Goal: Information Seeking & Learning: Learn about a topic

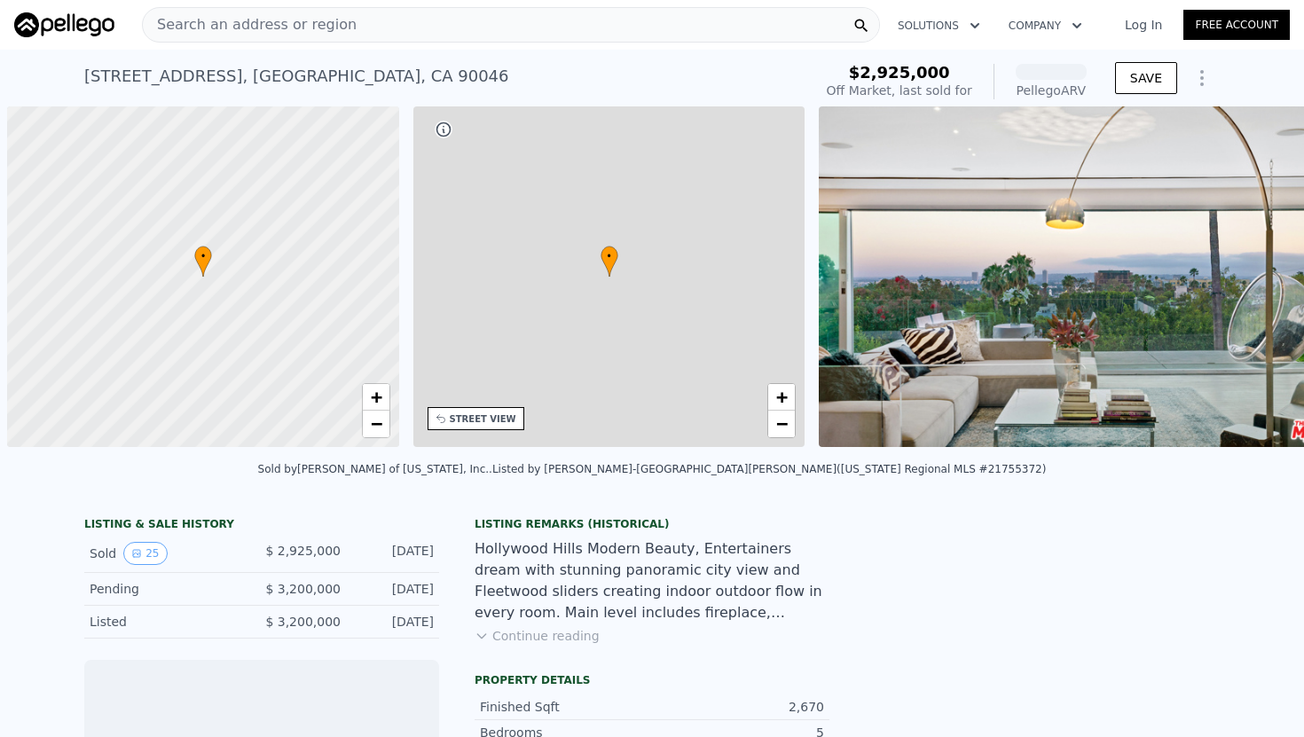
scroll to position [0, 7]
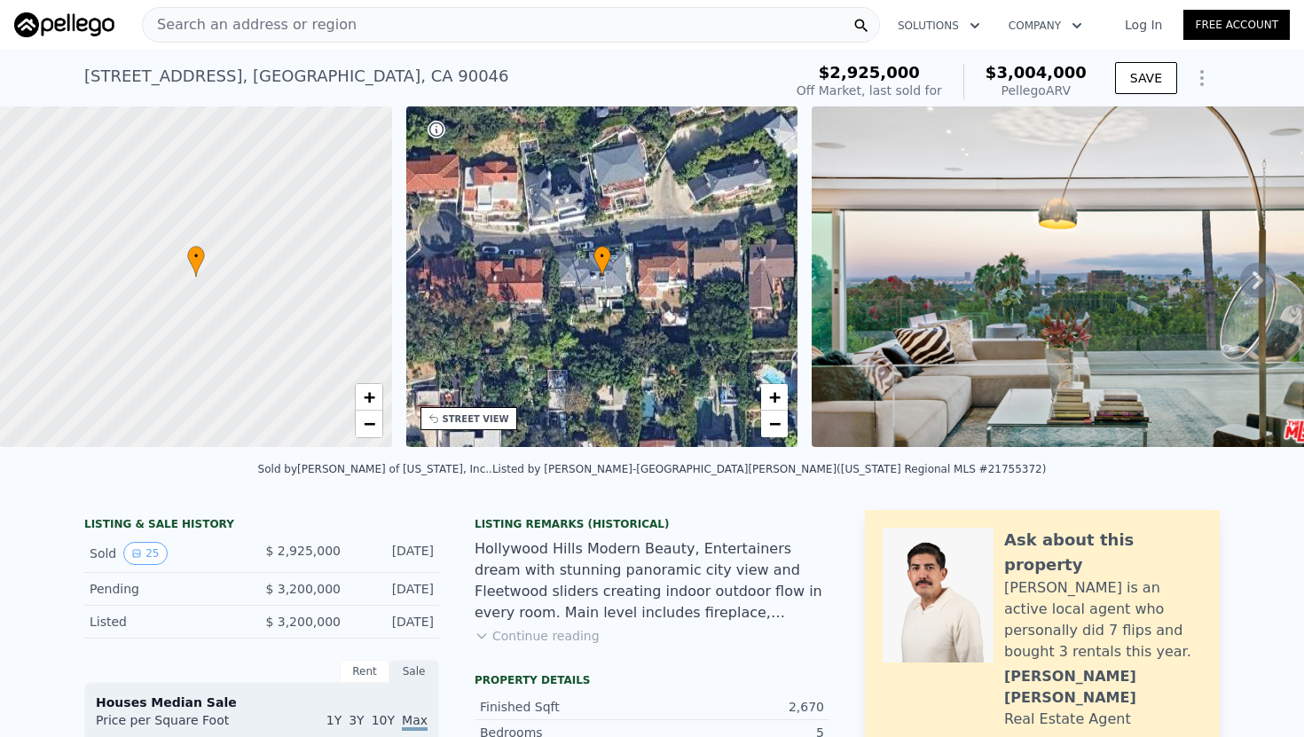
click at [1252, 280] on icon at bounding box center [1257, 280] width 35 height 35
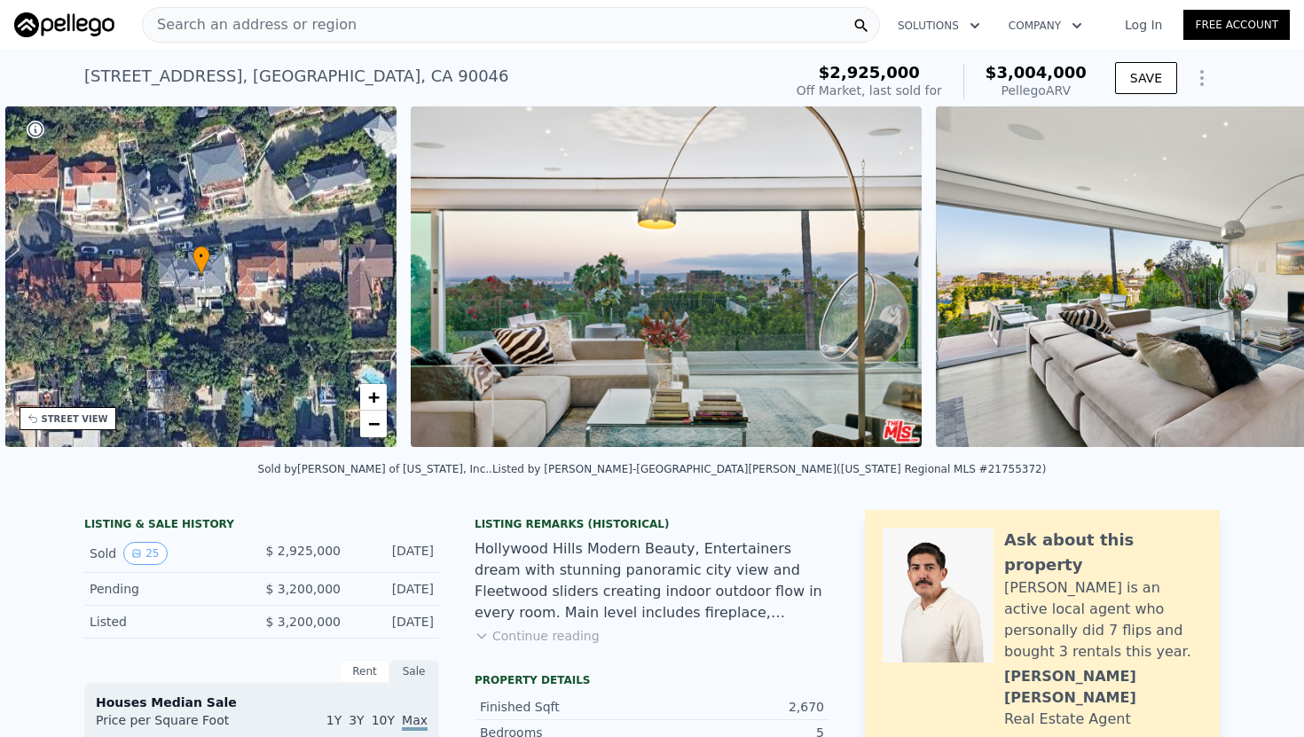
scroll to position [0, 412]
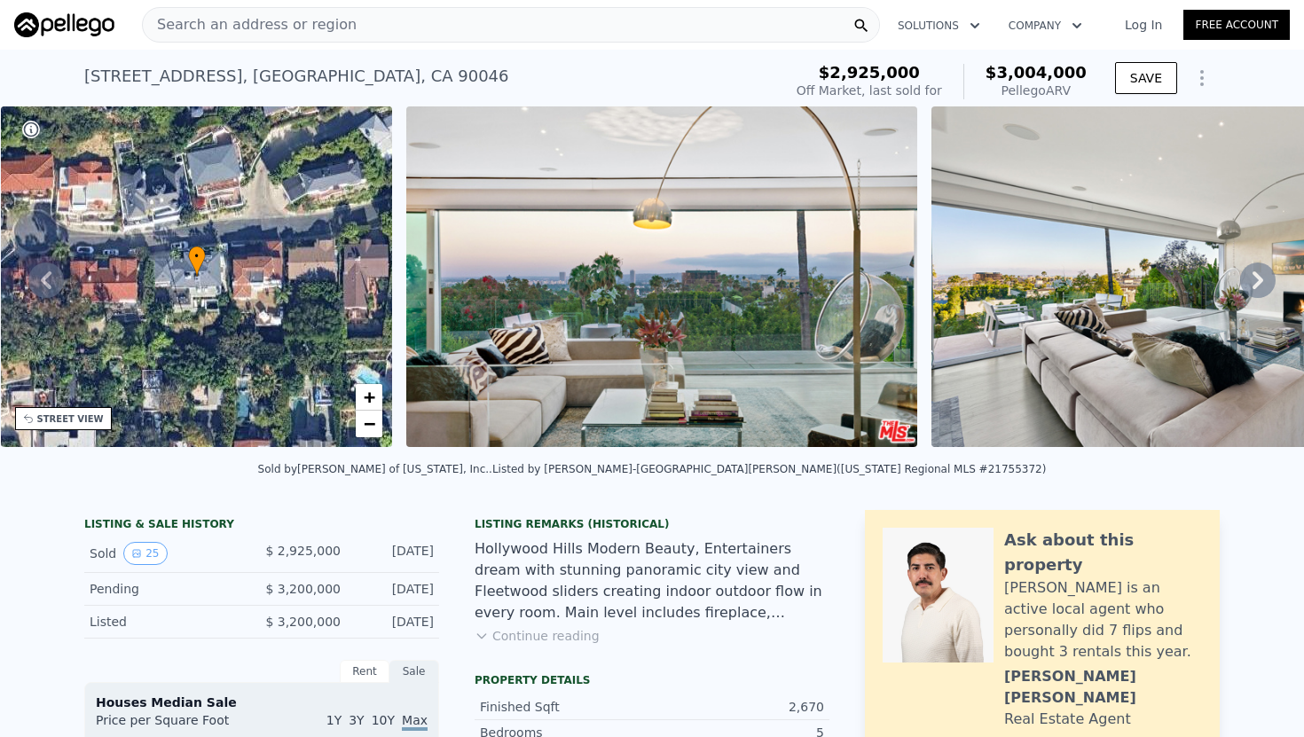
click at [1264, 274] on icon at bounding box center [1257, 280] width 35 height 35
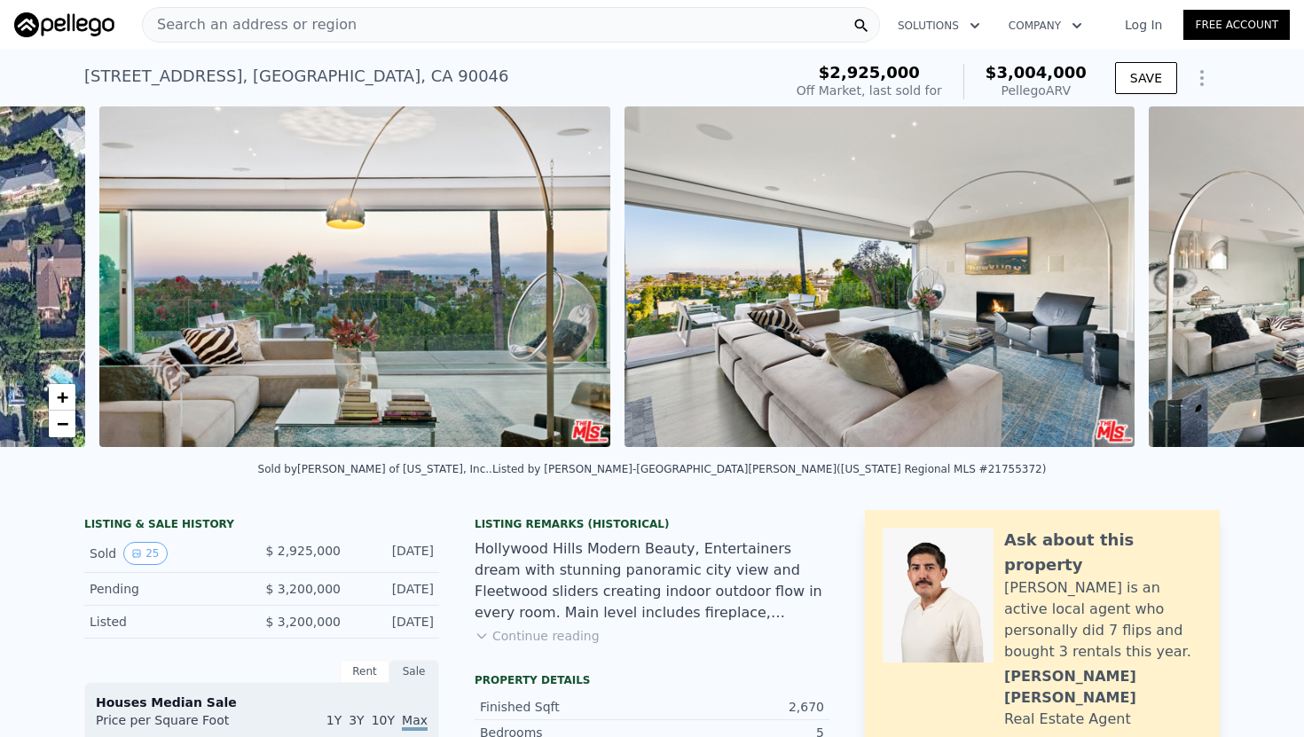
click at [1264, 274] on div "• + − • + − STREET VIEW Loading... SATELLITE VIEW" at bounding box center [652, 279] width 1304 height 347
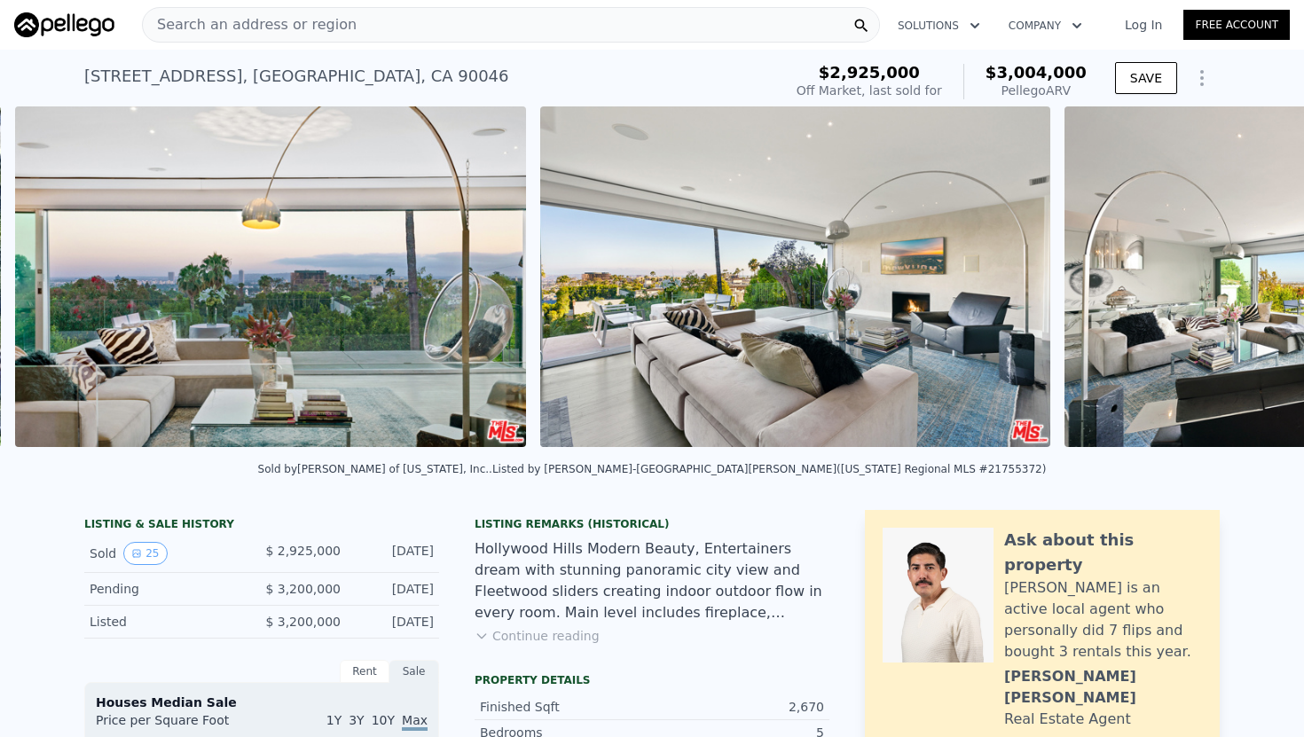
scroll to position [0, 812]
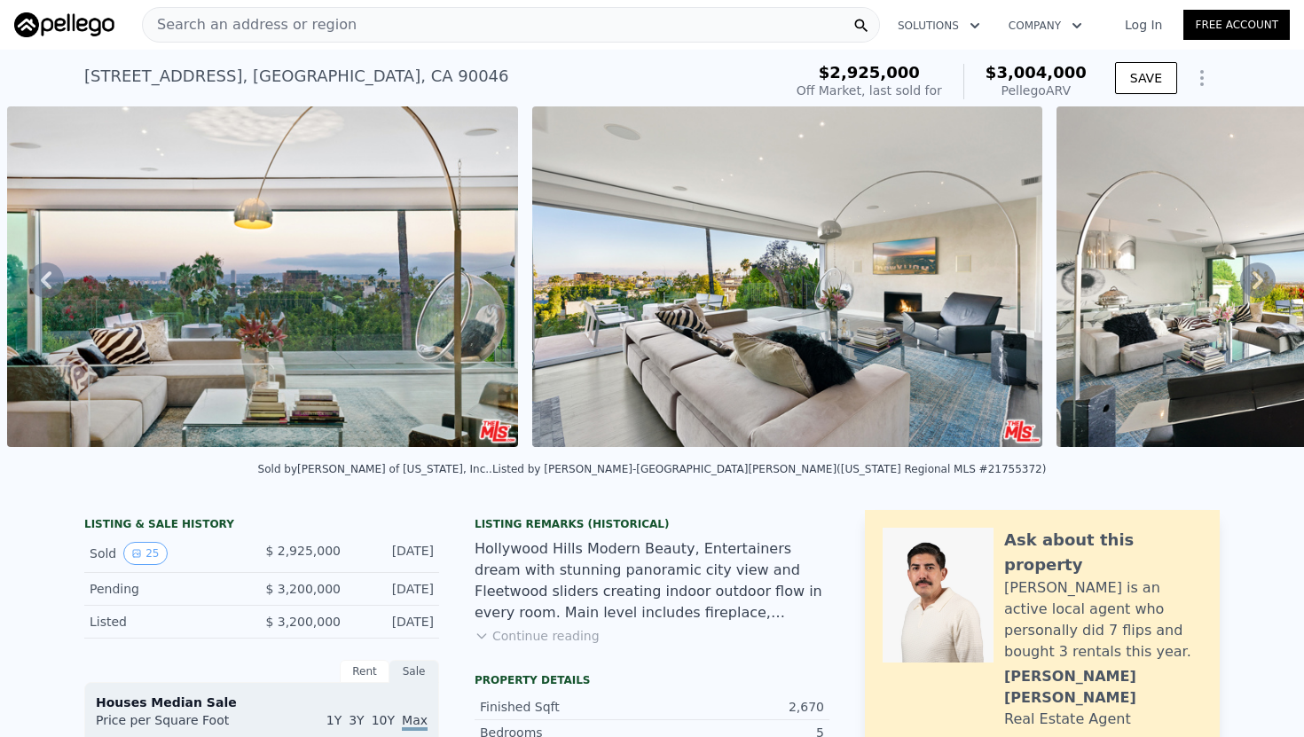
click at [806, 230] on div at bounding box center [787, 279] width 525 height 347
click at [1056, 261] on img at bounding box center [1311, 276] width 511 height 341
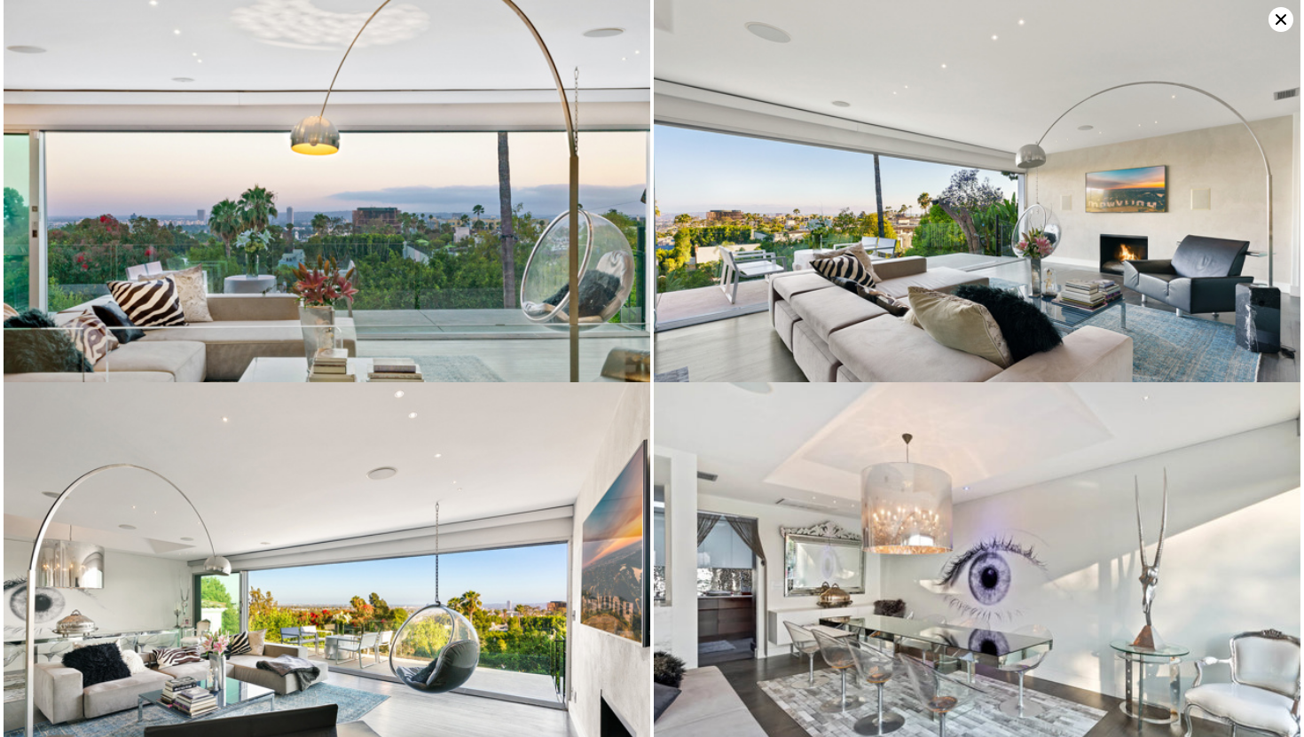
click at [664, 6] on img at bounding box center [977, 215] width 647 height 431
click at [958, 6] on img at bounding box center [977, 215] width 647 height 431
click at [1274, 12] on icon at bounding box center [1280, 19] width 25 height 25
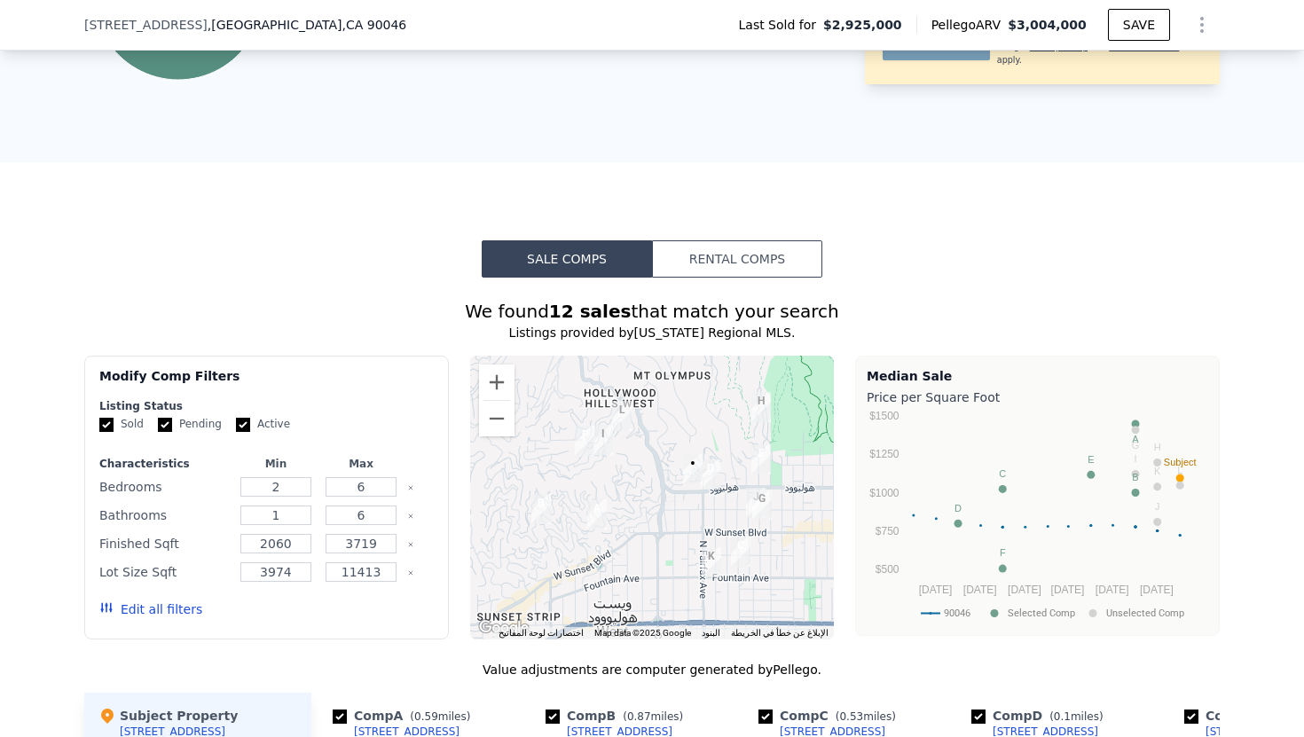
scroll to position [1232, 0]
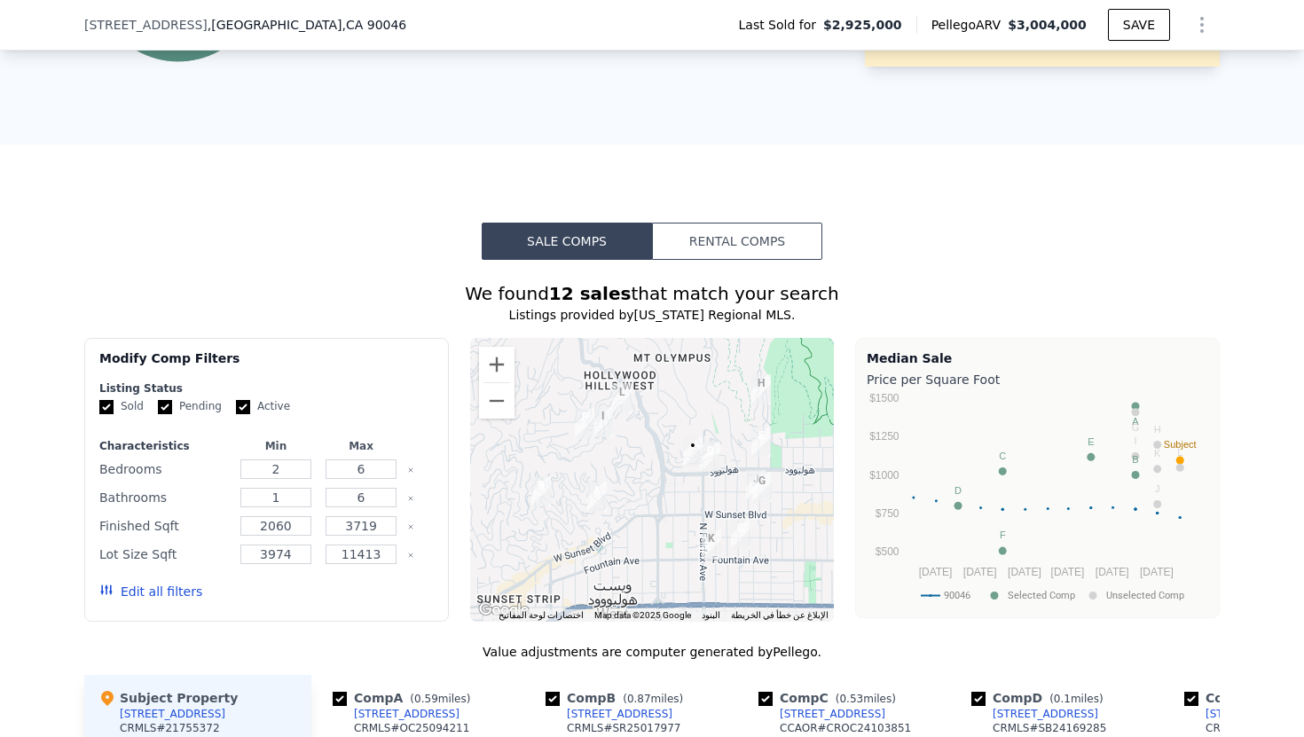
click at [714, 452] on img "1701 N Orange Grove Ave" at bounding box center [711, 457] width 20 height 30
click at [713, 452] on img "1701 N Orange Grove Ave" at bounding box center [711, 457] width 20 height 30
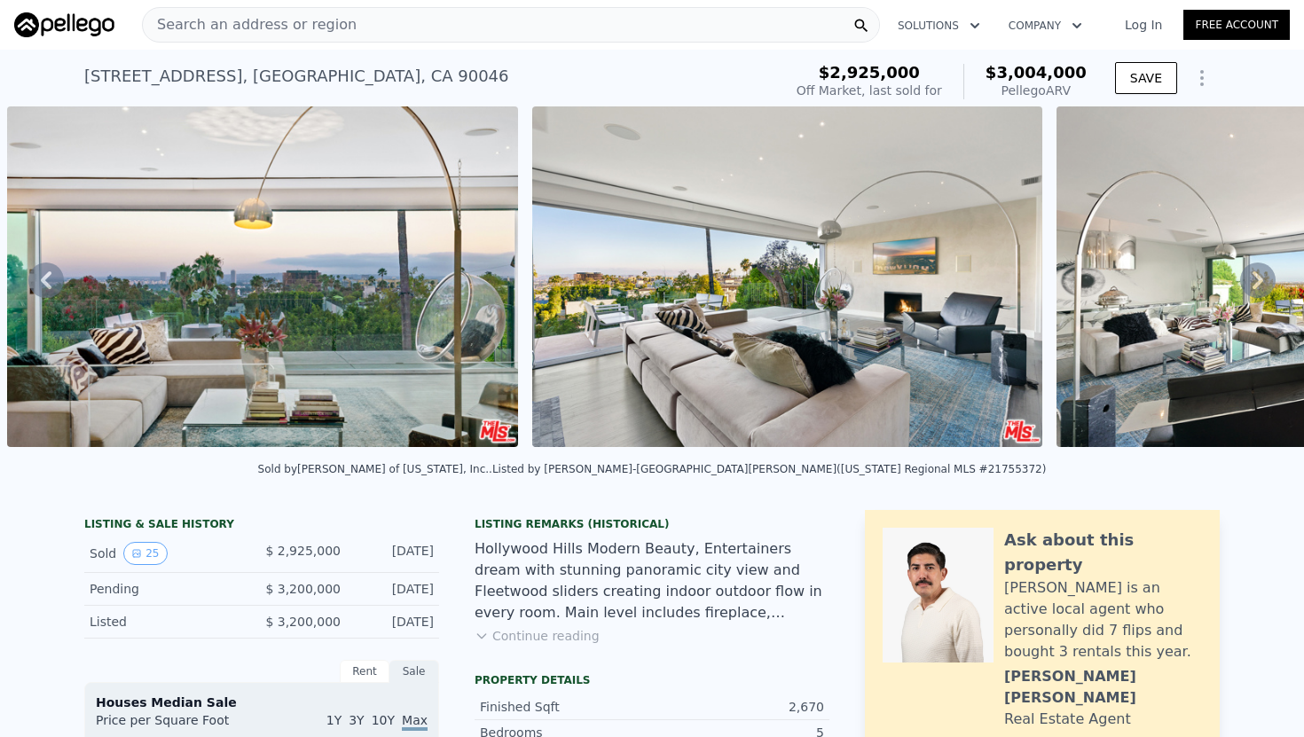
scroll to position [0, 0]
click at [47, 278] on icon at bounding box center [45, 280] width 35 height 35
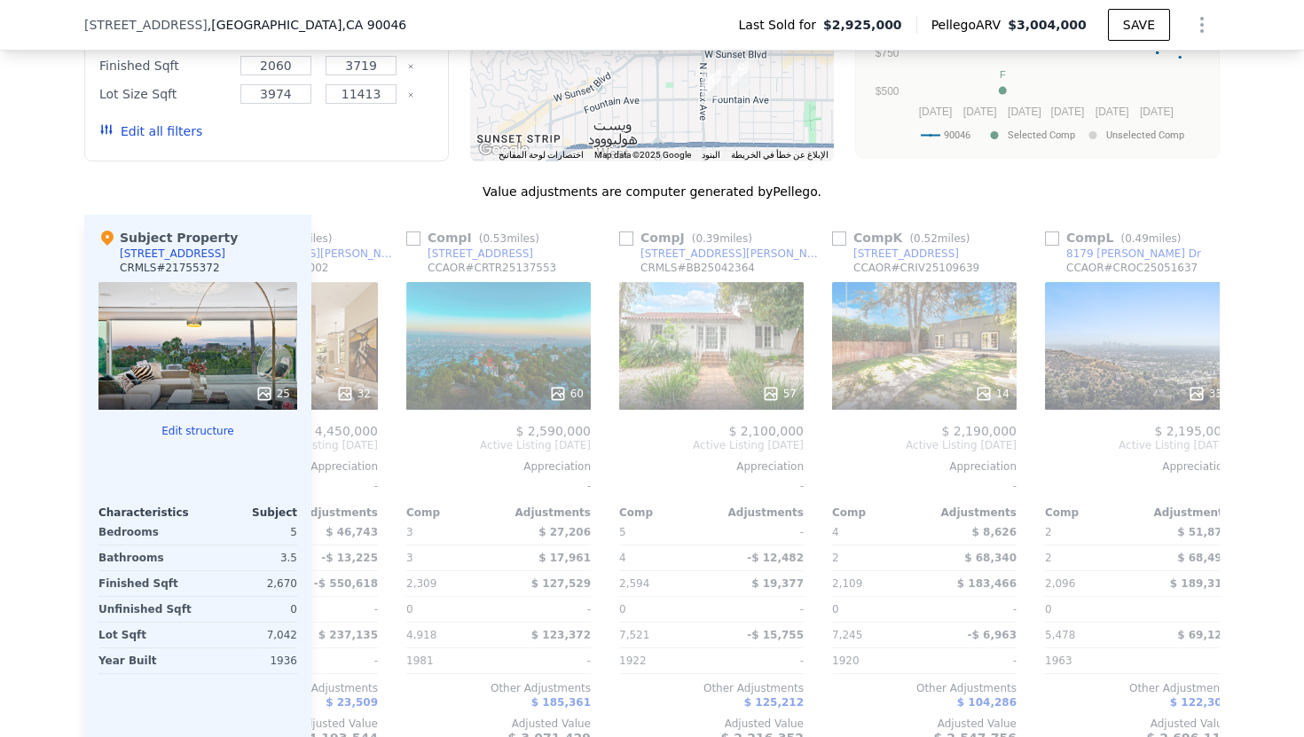
scroll to position [0, 1689]
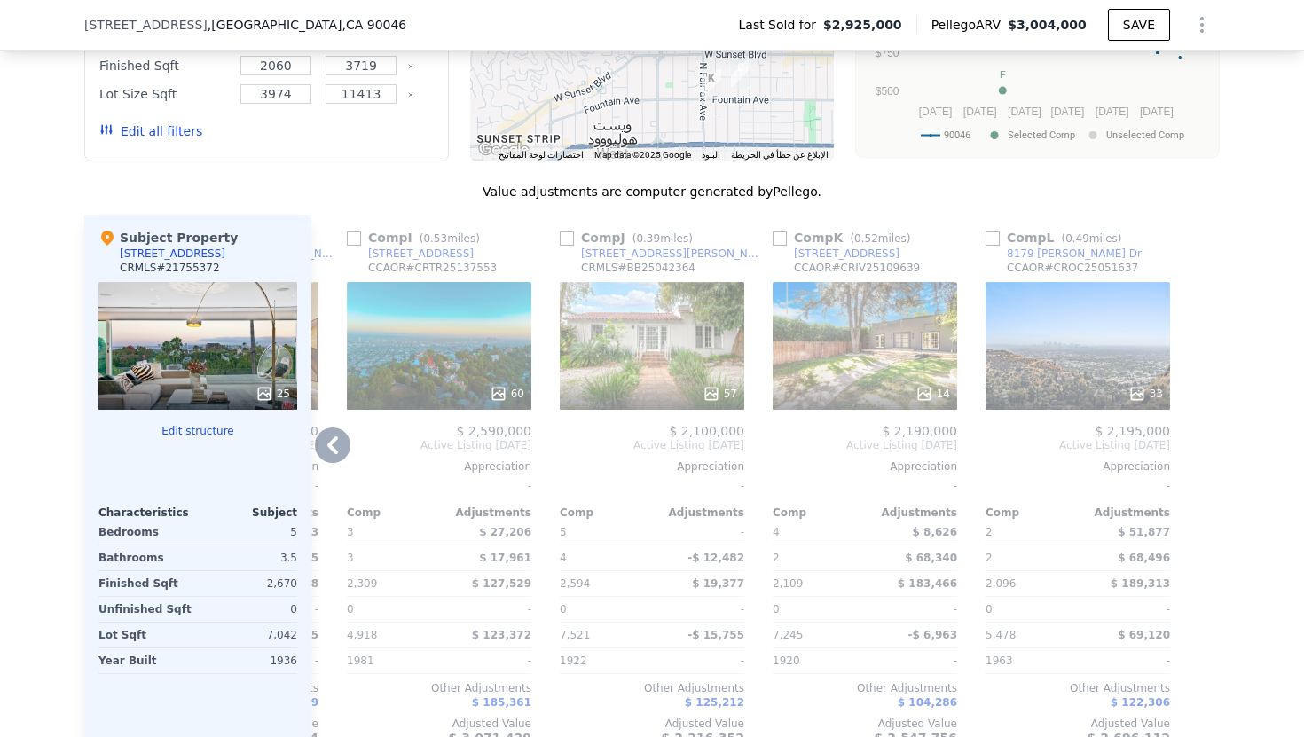
click at [333, 448] on icon at bounding box center [332, 445] width 11 height 18
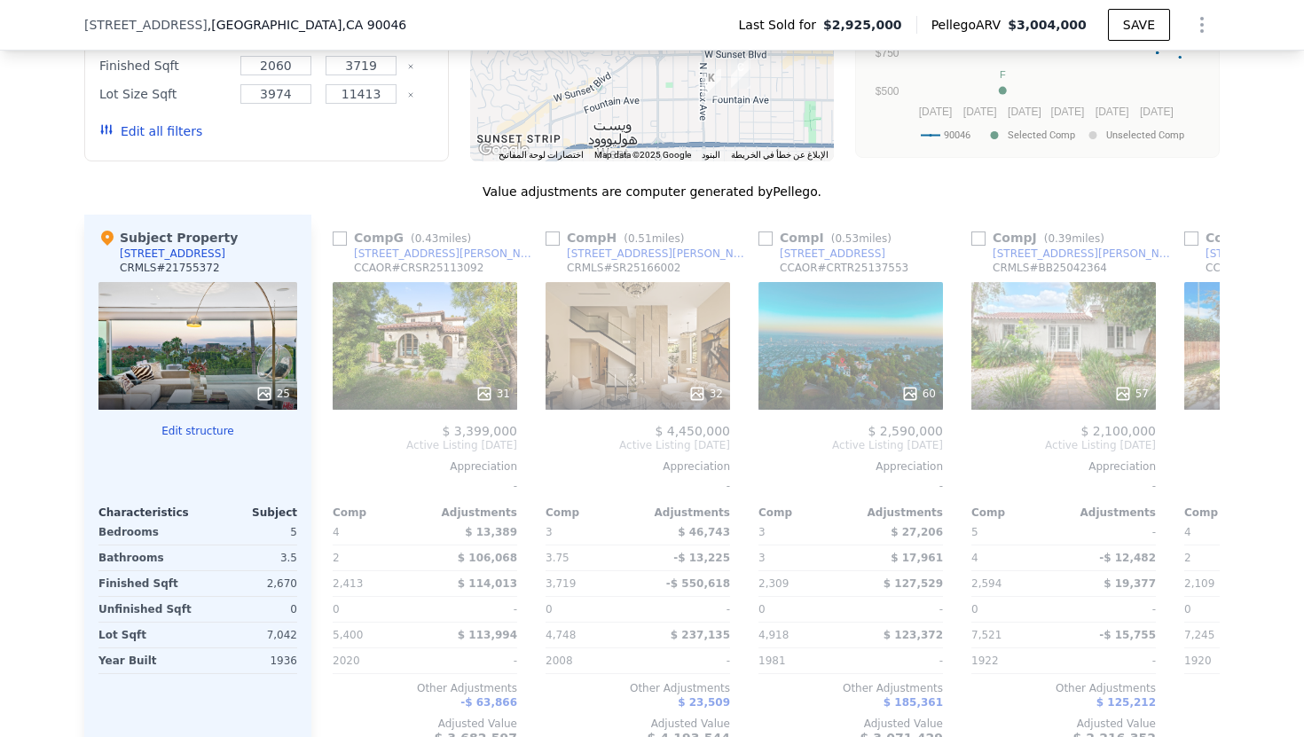
scroll to position [0, 1263]
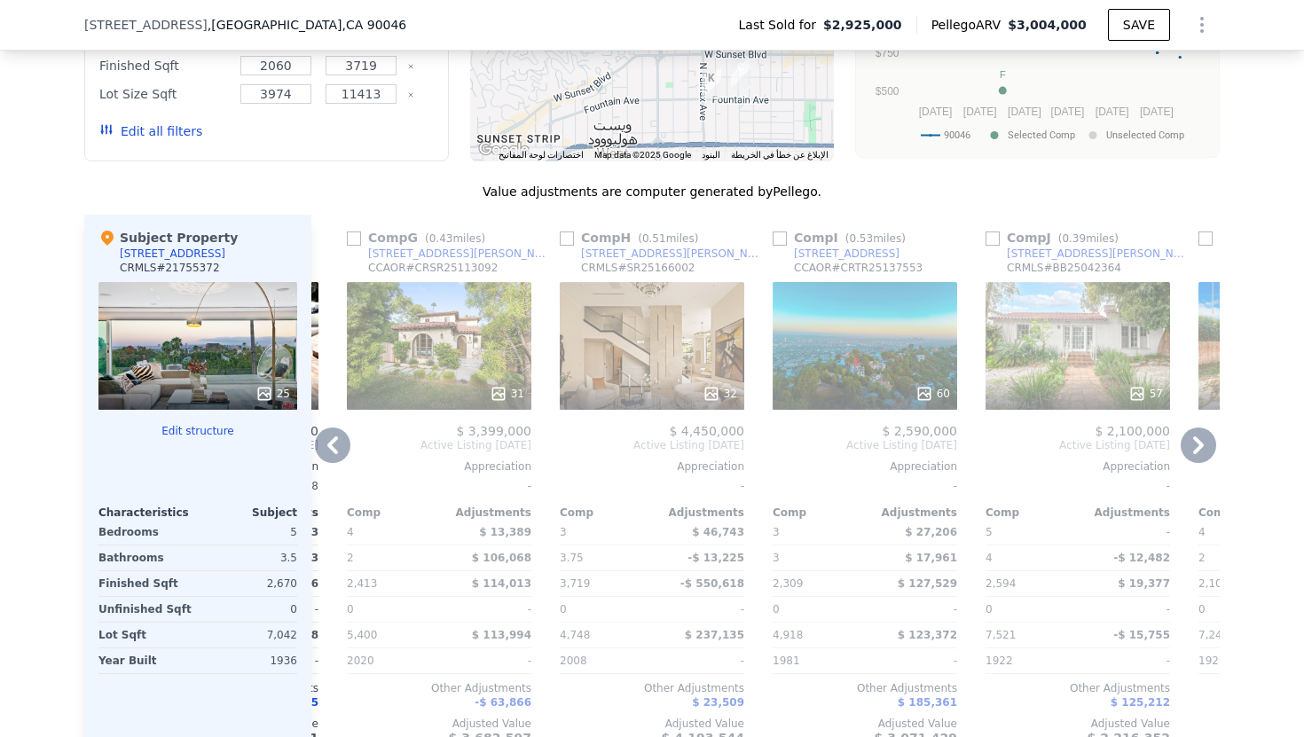
click at [333, 448] on icon at bounding box center [332, 445] width 11 height 18
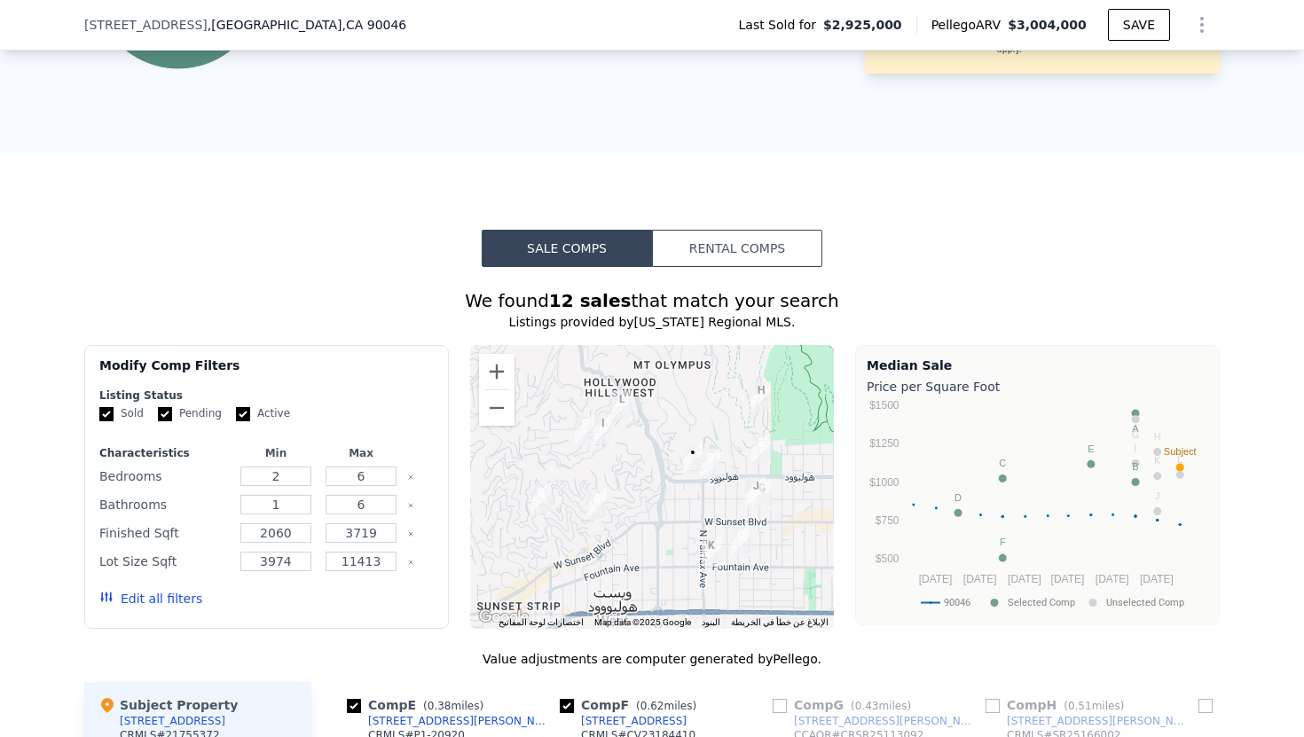
scroll to position [1119, 0]
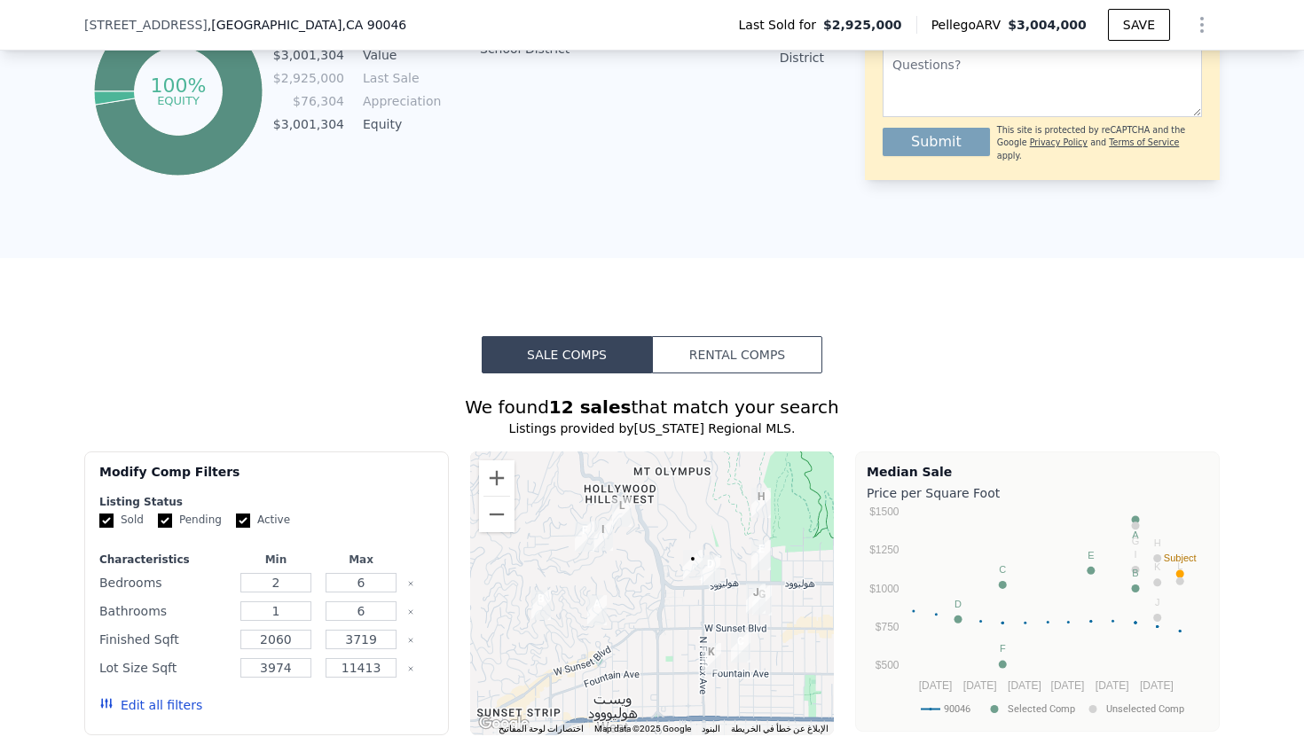
click at [726, 355] on button "Rental Comps" at bounding box center [737, 354] width 170 height 37
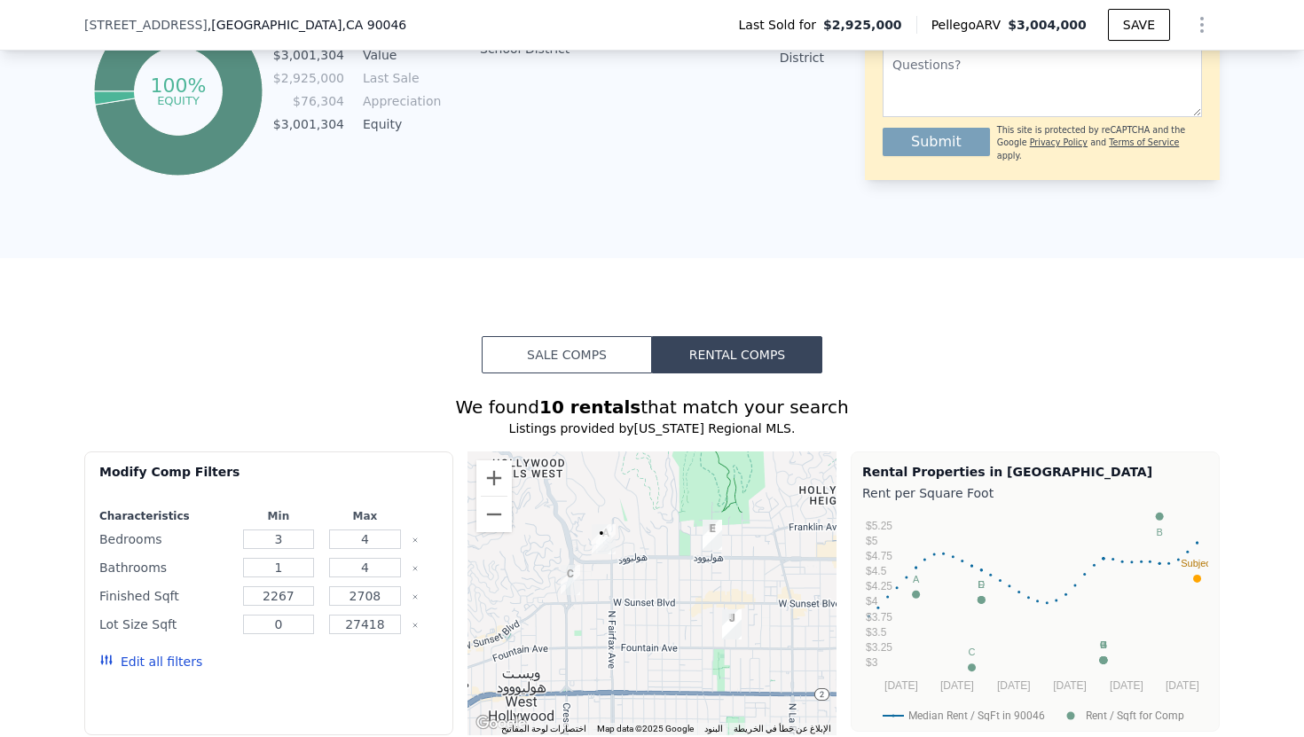
click at [622, 365] on button "Sale Comps" at bounding box center [567, 354] width 170 height 37
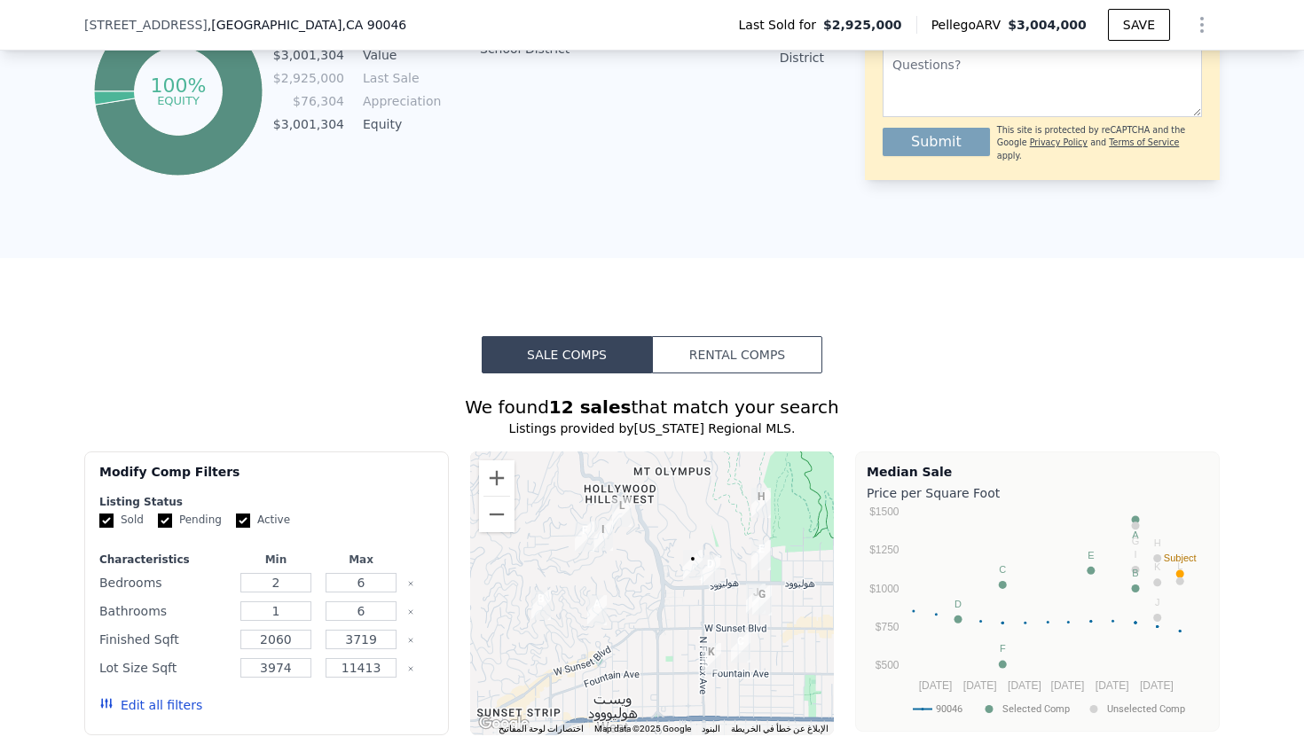
click at [758, 342] on button "Rental Comps" at bounding box center [737, 354] width 170 height 37
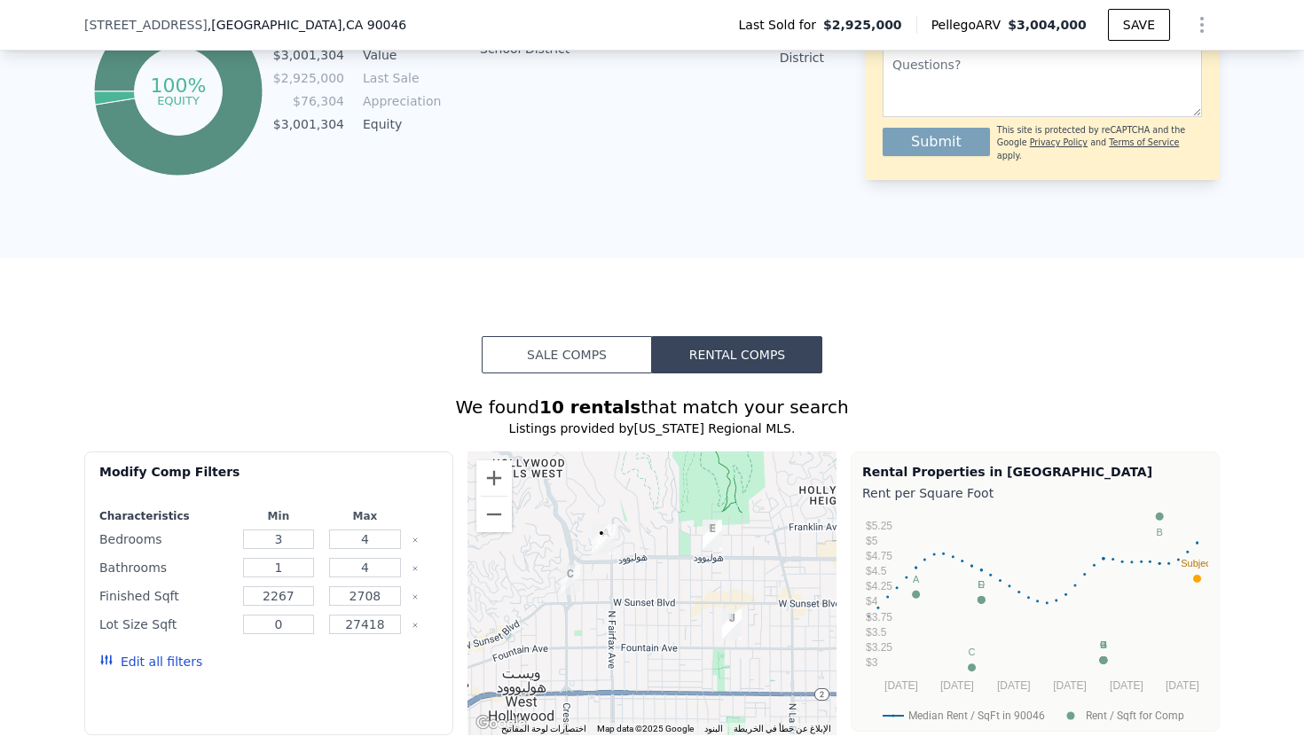
click at [642, 354] on button "Sale Comps" at bounding box center [567, 354] width 170 height 37
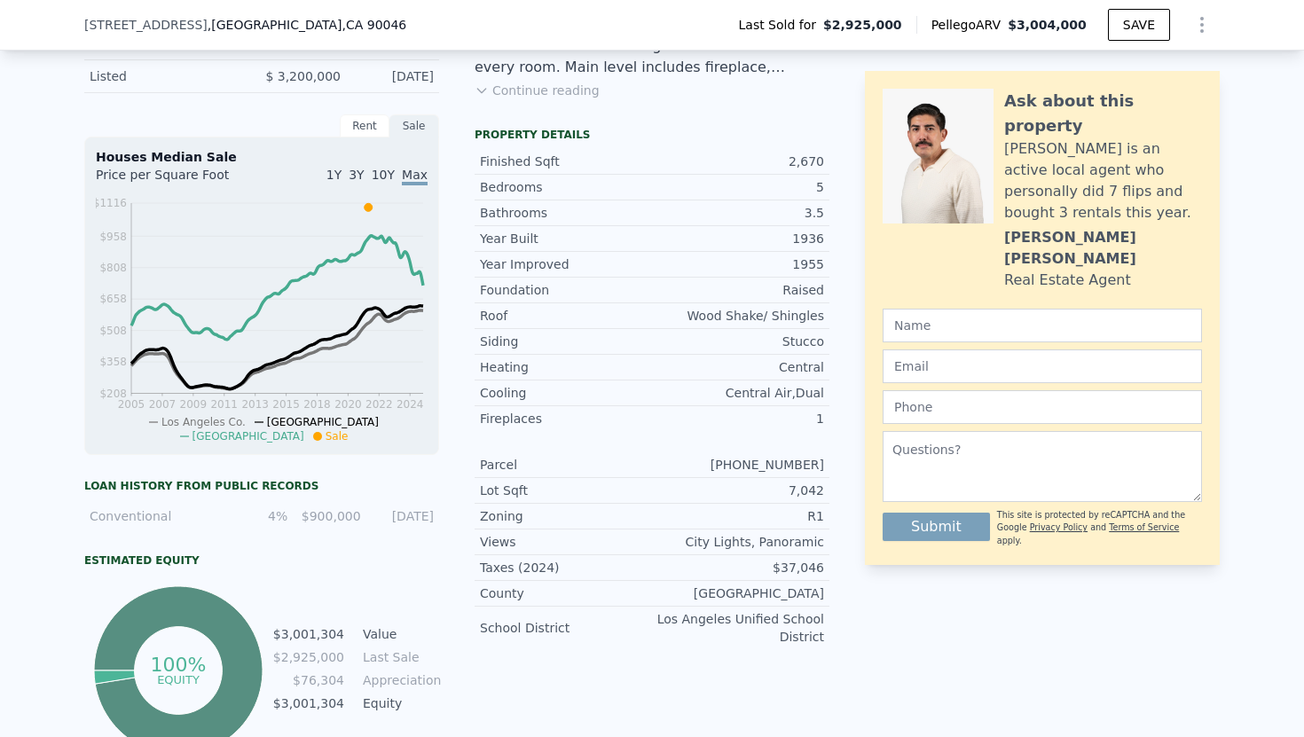
scroll to position [0, 0]
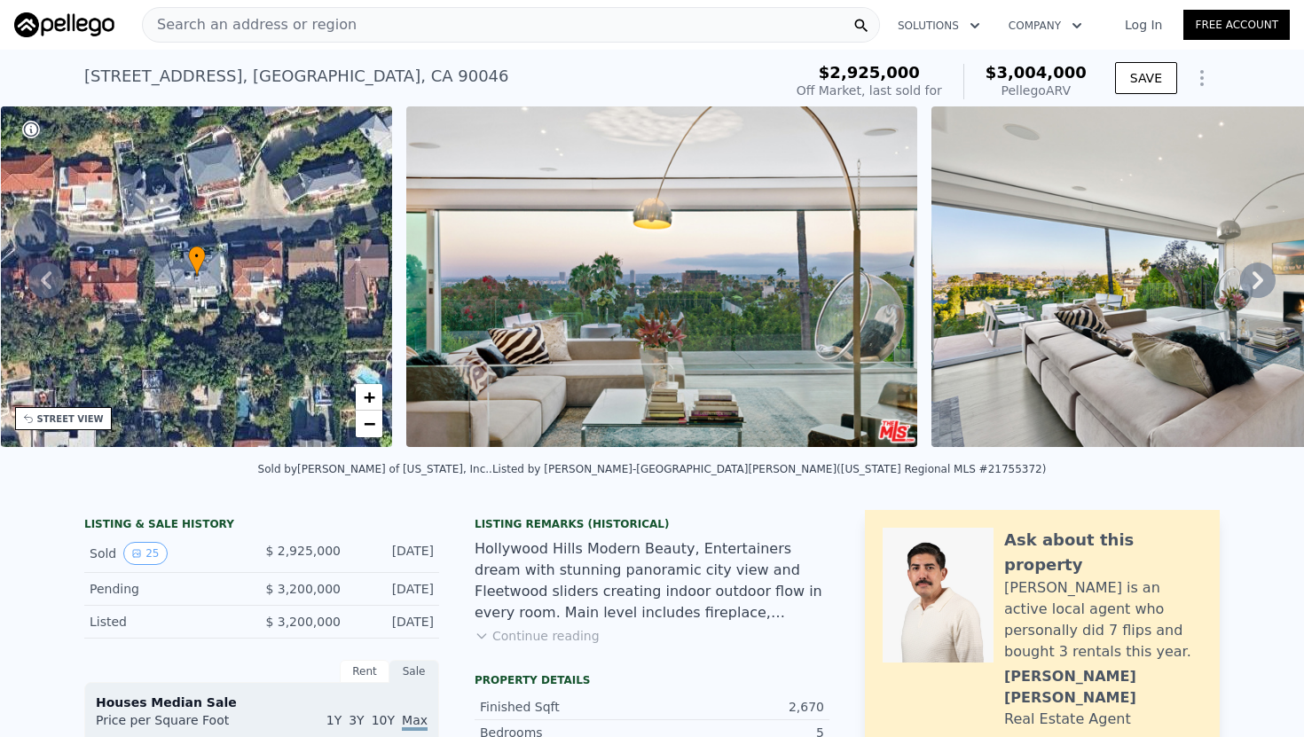
click at [580, 279] on img at bounding box center [661, 276] width 511 height 341
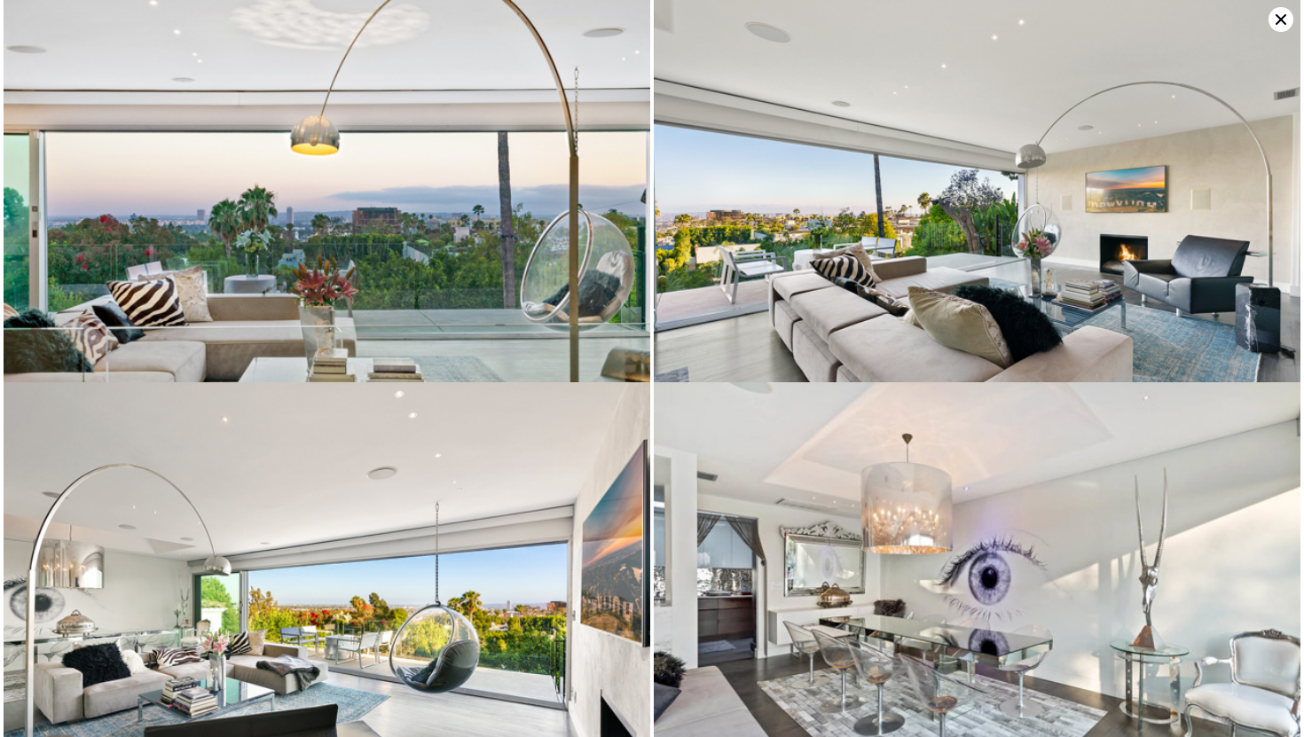
drag, startPoint x: 4, startPoint y: 108, endPoint x: 4, endPoint y: 94, distance: 14.2
